Goal: Task Accomplishment & Management: Manage account settings

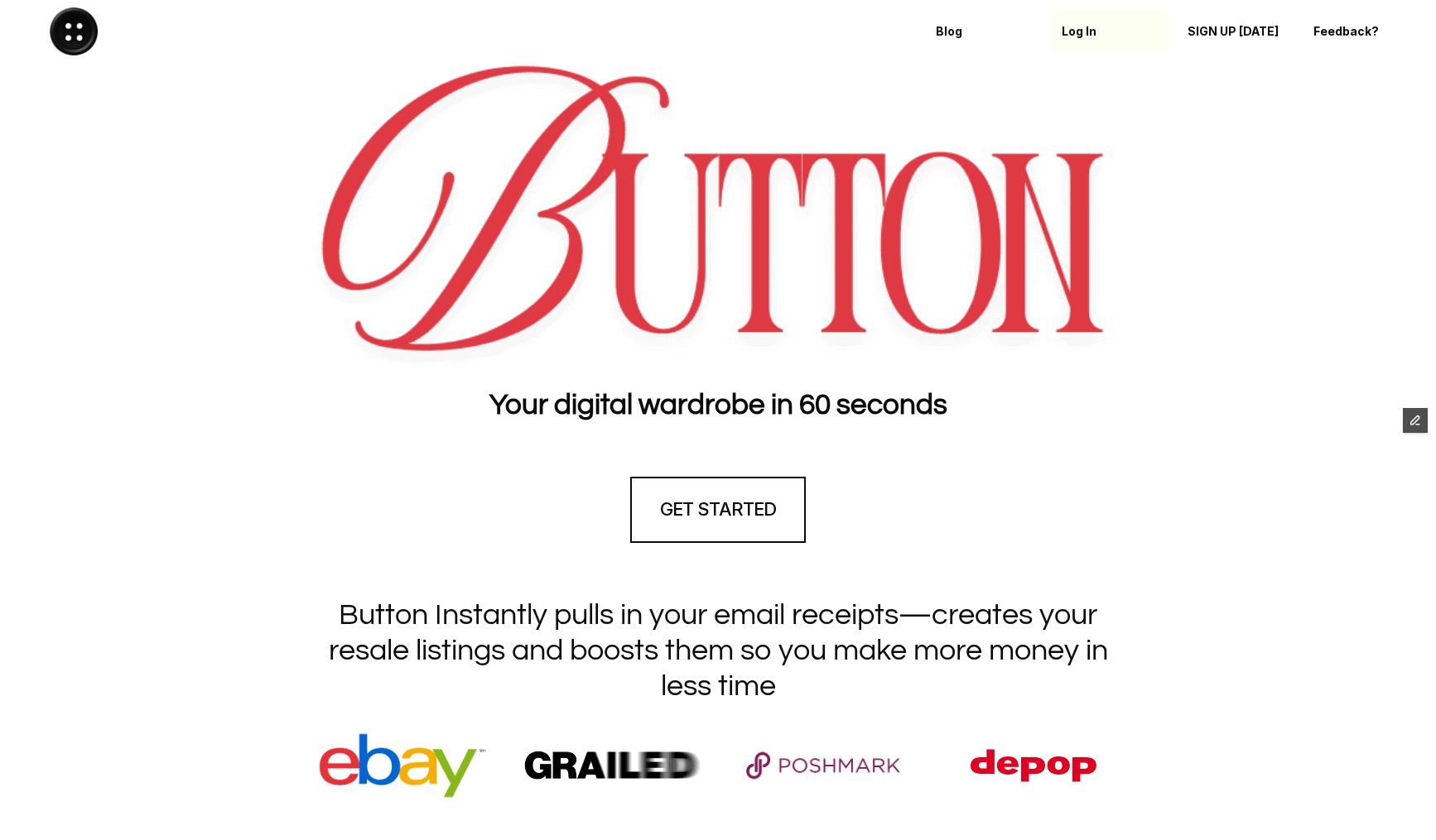
click at [1078, 34] on p "Log In" at bounding box center [1109, 32] width 94 height 14
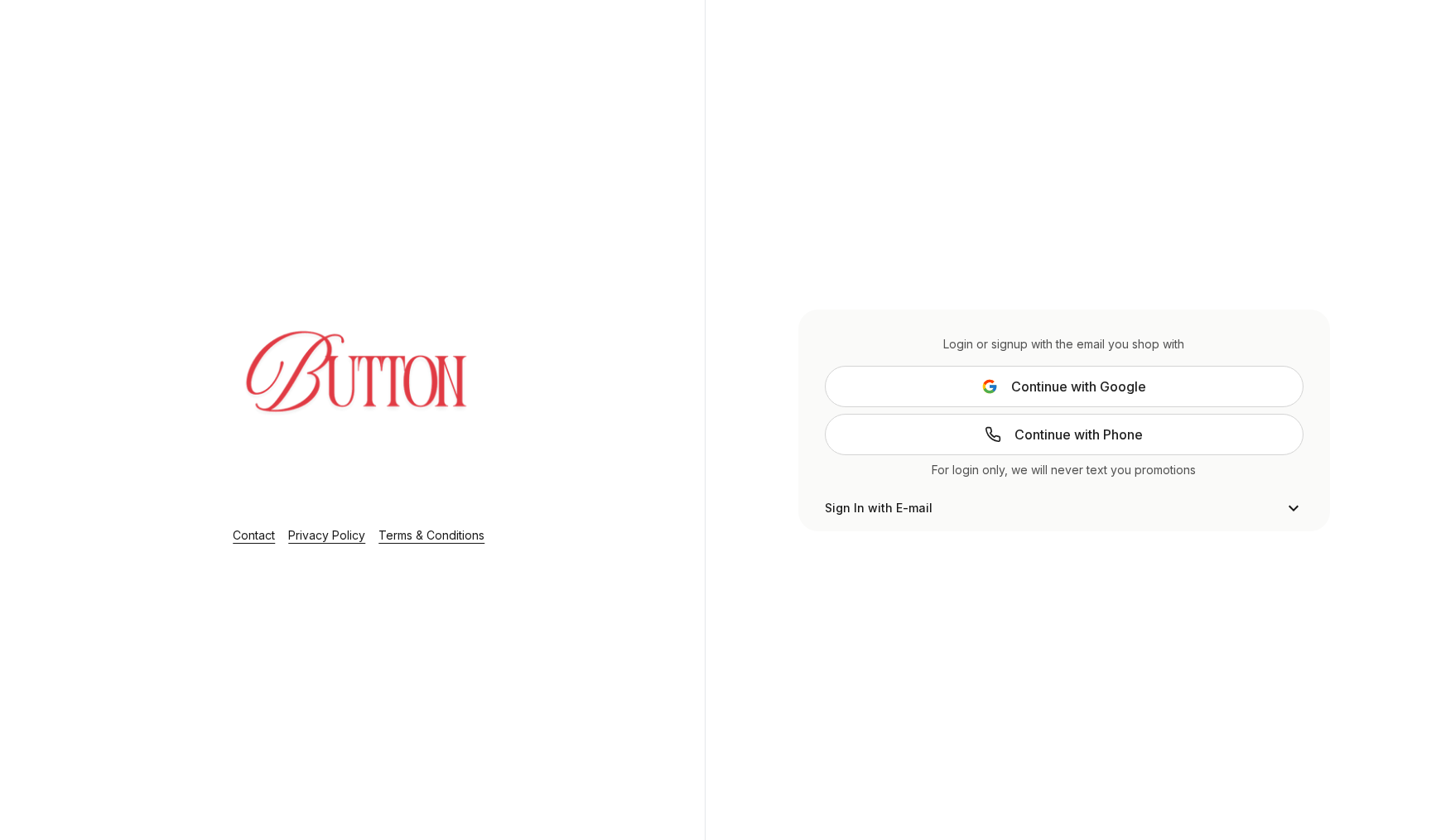
click at [1058, 387] on span "Continue with Google" at bounding box center [1079, 387] width 135 height 20
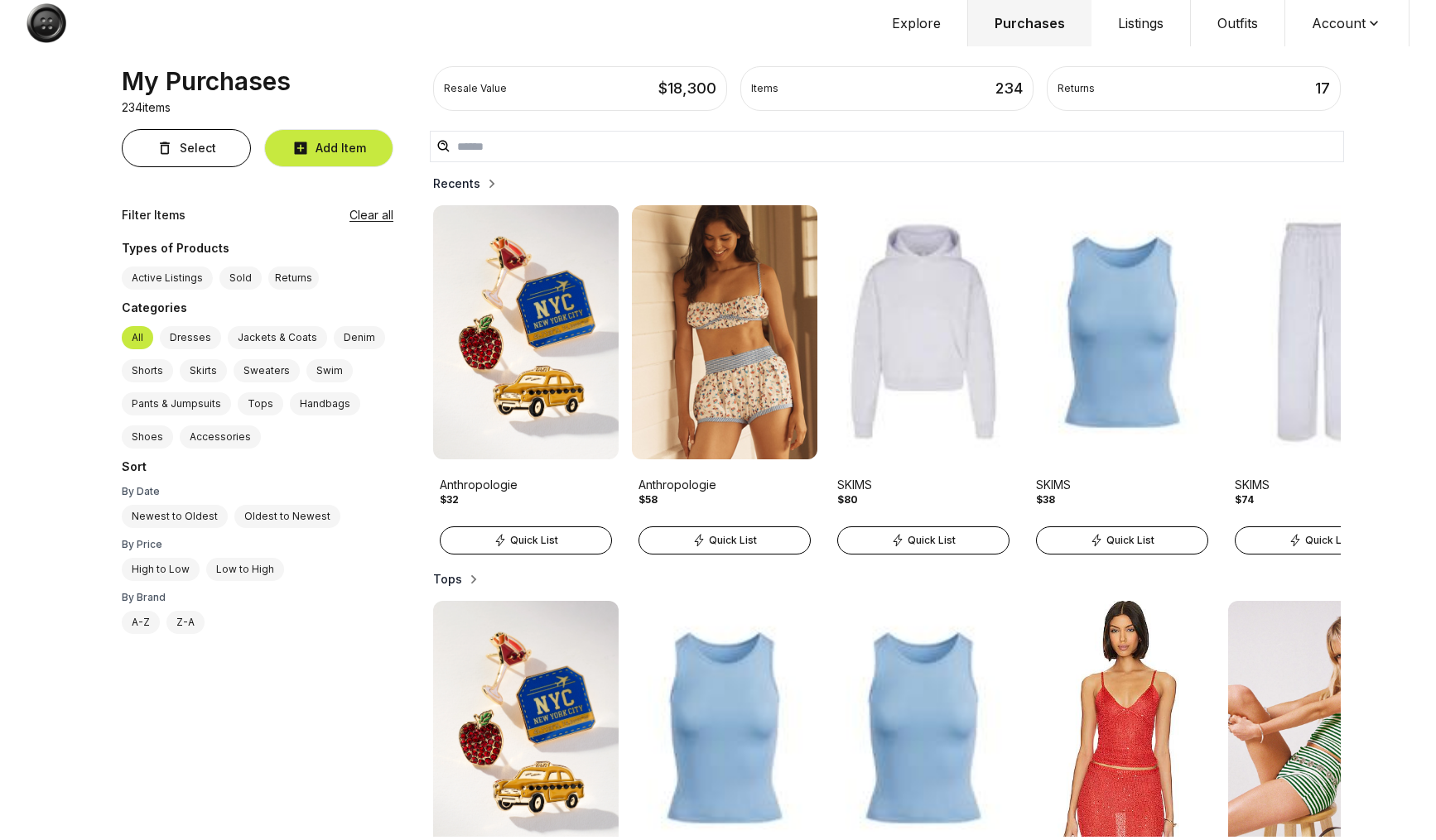
click at [1250, 14] on button "Outfits" at bounding box center [1238, 23] width 94 height 46
